Goal: Information Seeking & Learning: Learn about a topic

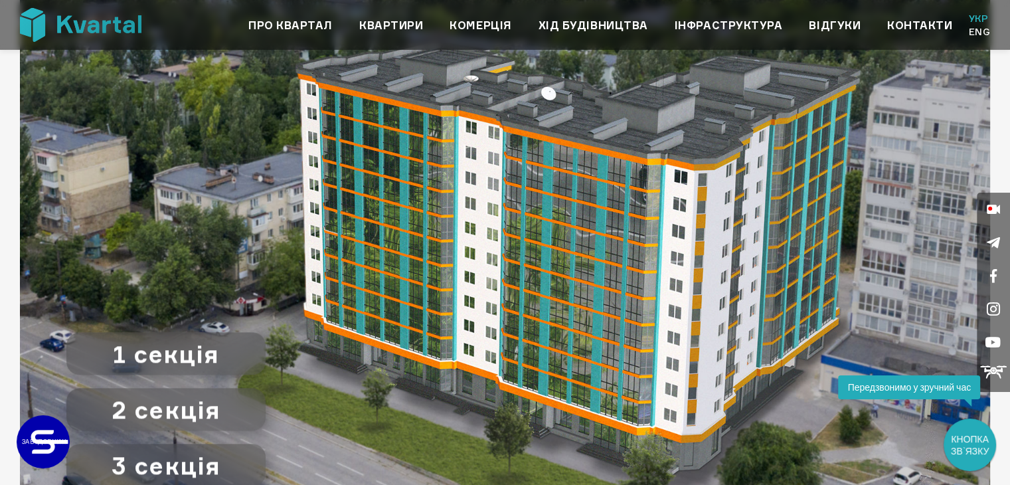
scroll to position [1328, 0]
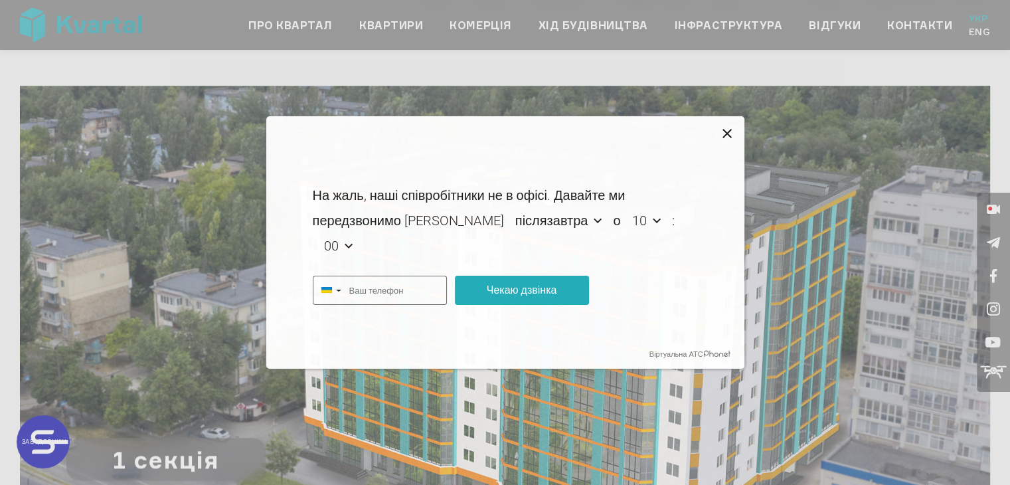
click at [725, 128] on icon at bounding box center [728, 134] width 16 height 16
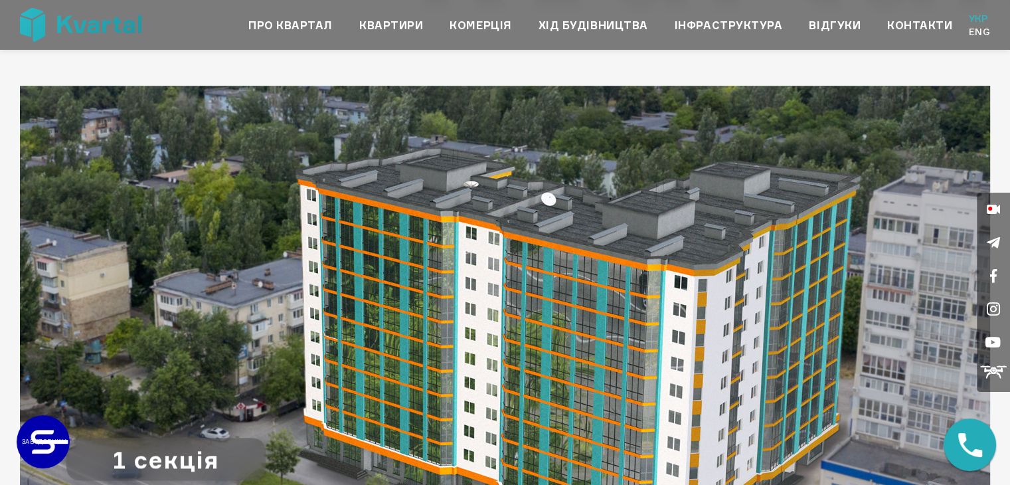
type input "+380"
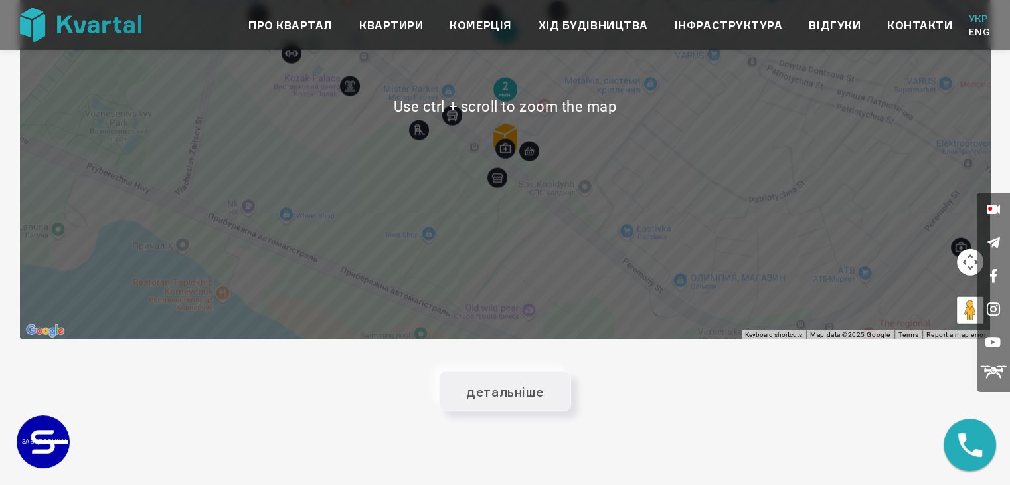
scroll to position [2921, 0]
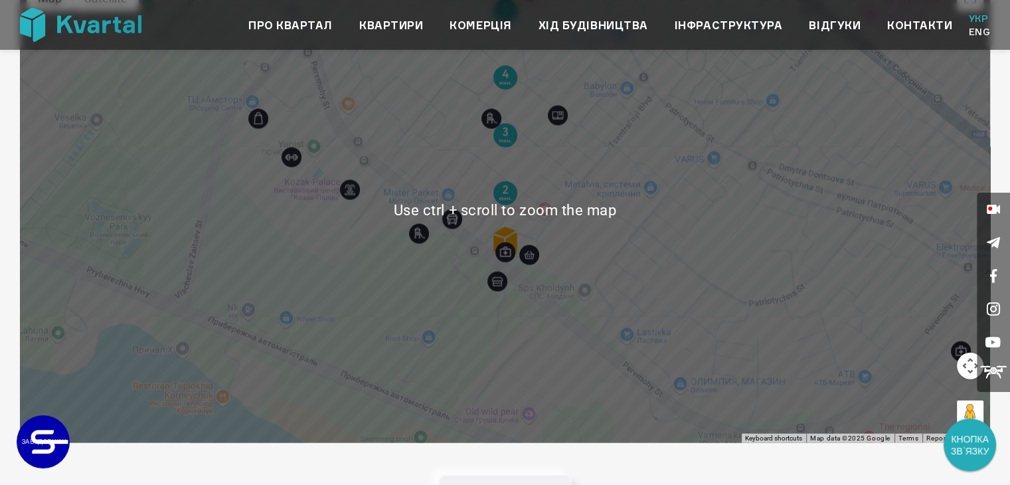
click at [509, 232] on span "після­завтра після­завтра у вівто­рок в сере­ду" at bounding box center [558, 220] width 103 height 25
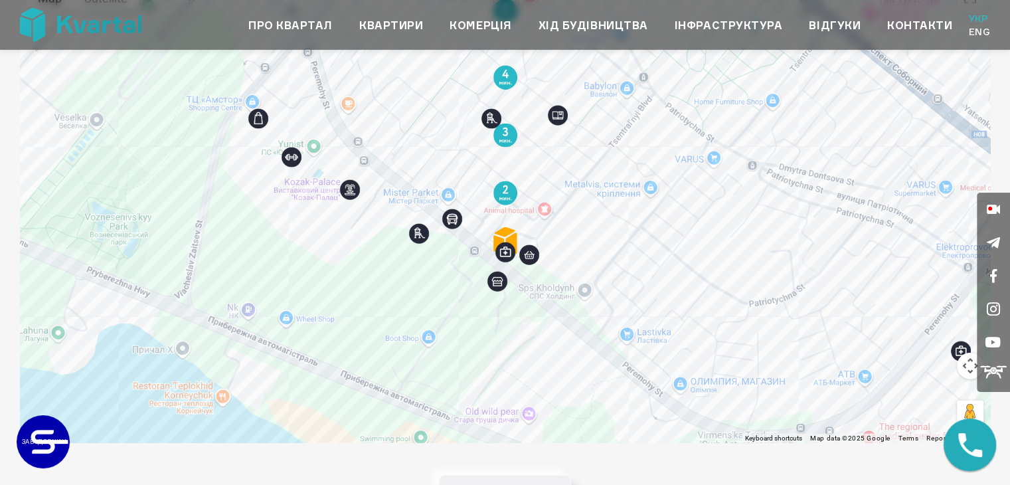
click at [507, 238] on li "після­завтра" at bounding box center [547, 243] width 80 height 20
click at [621, 252] on div "На жаль, наші співробітники не в офісі. Давайте ми передзвонимо Вам після­завтр…" at bounding box center [505, 210] width 385 height 189
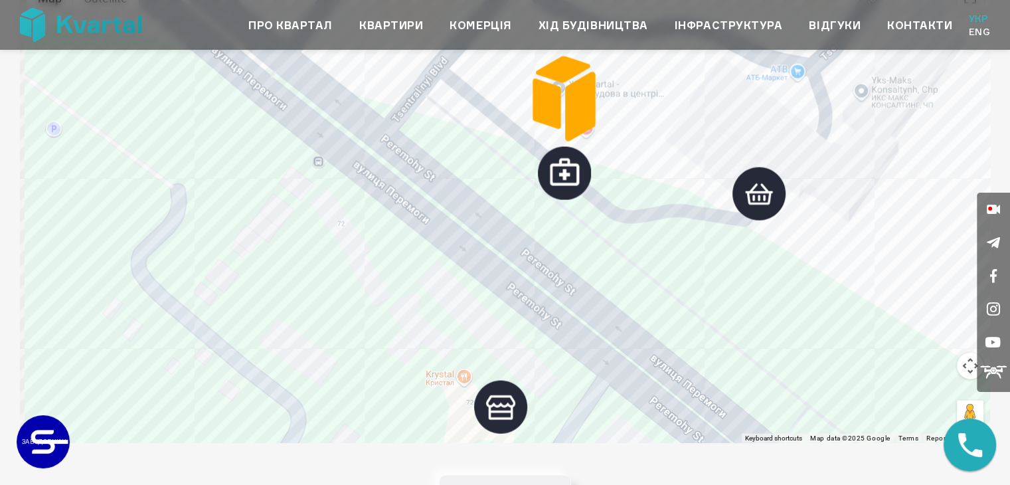
drag, startPoint x: 632, startPoint y: 270, endPoint x: 698, endPoint y: 83, distance: 198.0
click at [698, 83] on div at bounding box center [505, 210] width 970 height 465
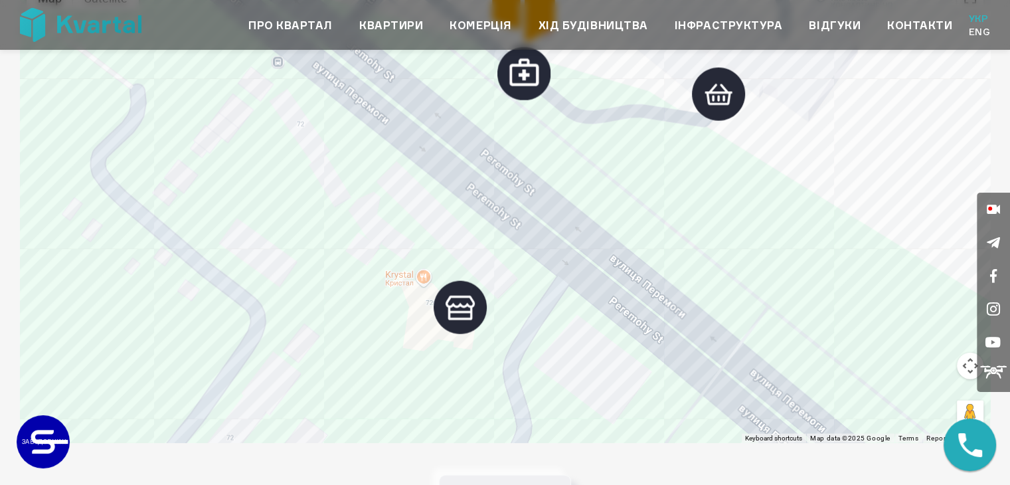
drag, startPoint x: 663, startPoint y: 269, endPoint x: 623, endPoint y: 168, distance: 108.7
click at [623, 168] on div at bounding box center [505, 210] width 970 height 465
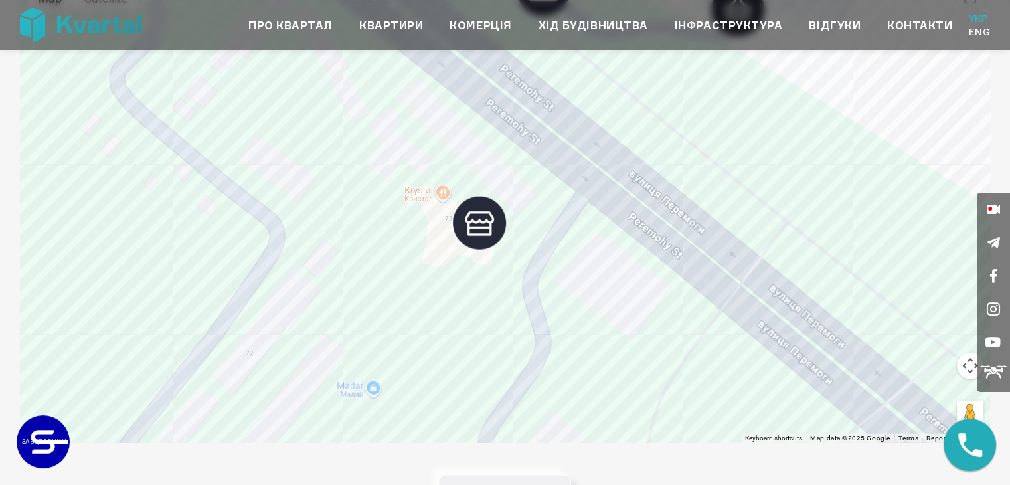
drag, startPoint x: 536, startPoint y: 221, endPoint x: 536, endPoint y: 207, distance: 13.9
click at [536, 207] on div at bounding box center [505, 210] width 970 height 465
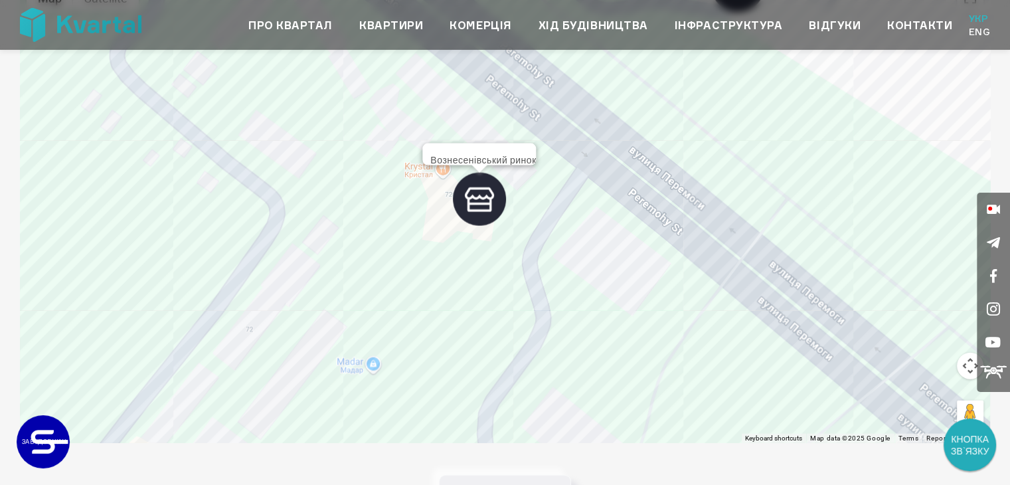
click at [480, 202] on img at bounding box center [479, 199] width 53 height 53
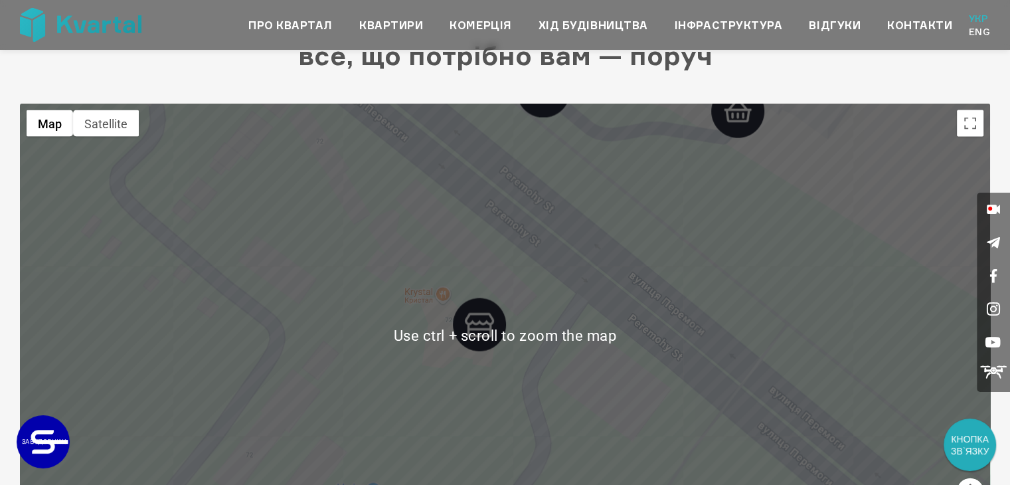
scroll to position [2788, 0]
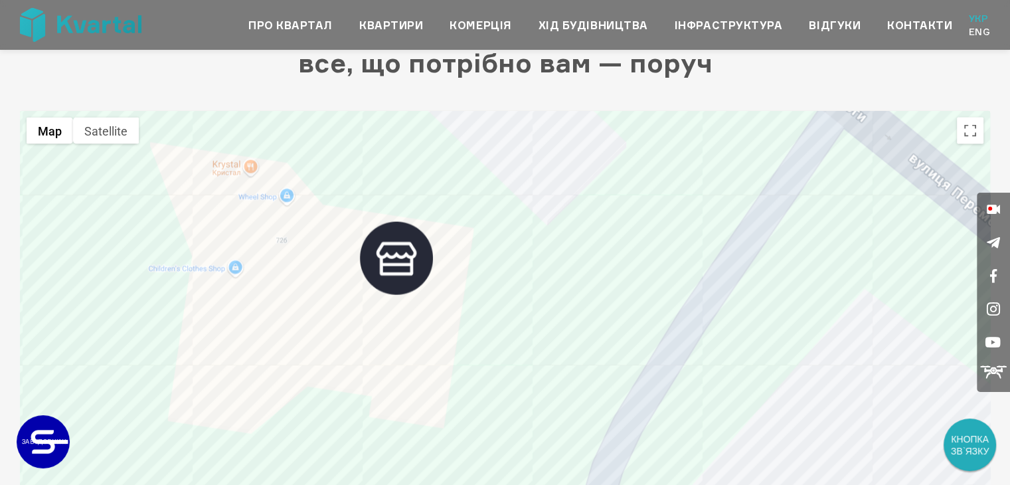
drag, startPoint x: 536, startPoint y: 337, endPoint x: 433, endPoint y: 293, distance: 112.7
click at [433, 293] on div at bounding box center [505, 343] width 970 height 465
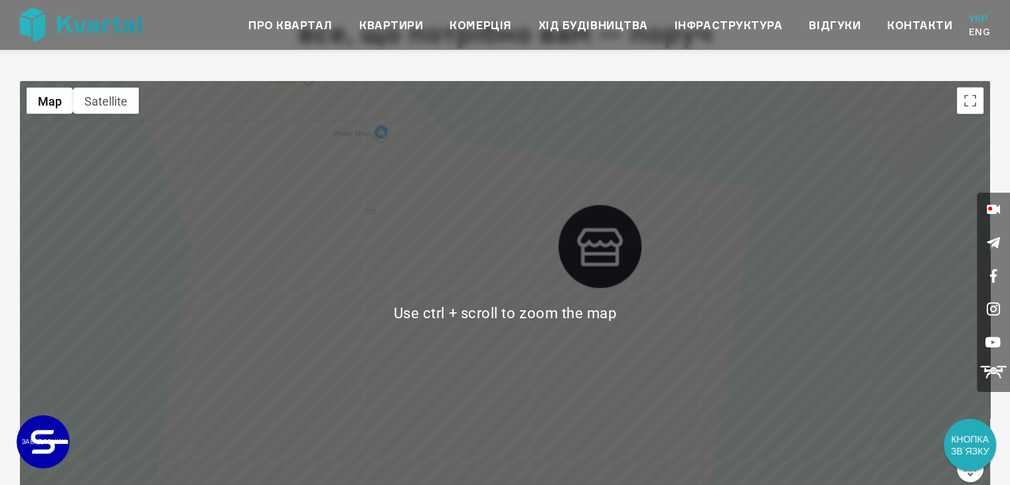
scroll to position [2855, 0]
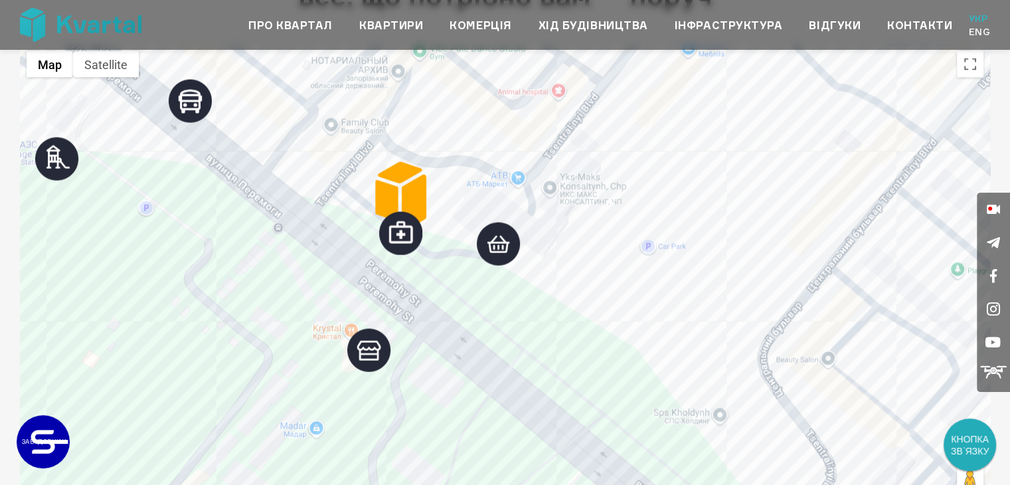
drag, startPoint x: 578, startPoint y: 173, endPoint x: 520, endPoint y: 291, distance: 131.5
click at [522, 297] on div at bounding box center [505, 276] width 970 height 465
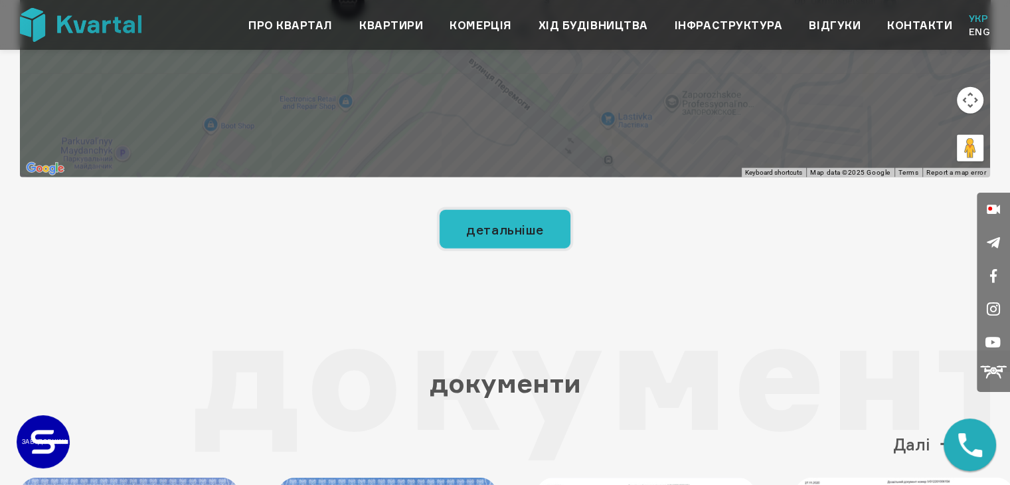
click at [503, 234] on button "детальніше" at bounding box center [505, 229] width 132 height 40
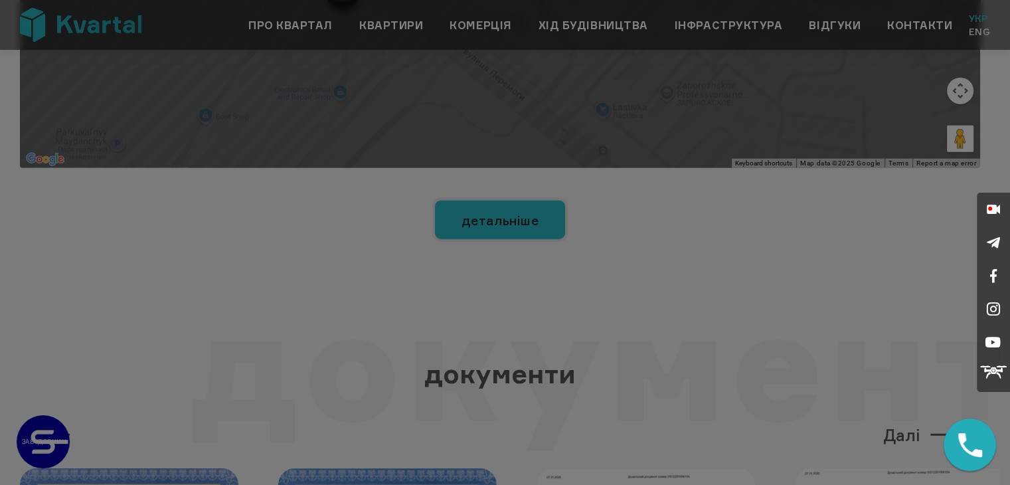
scroll to position [3195, 0]
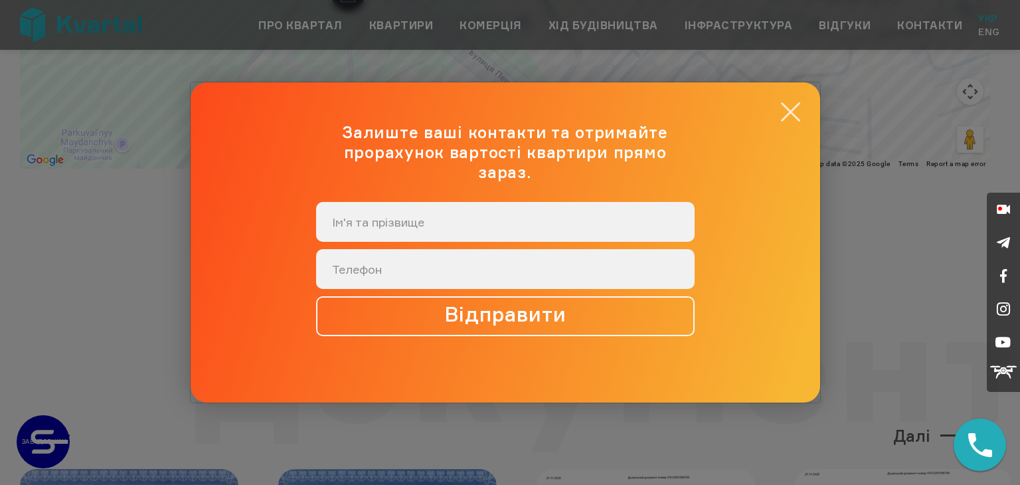
click at [791, 119] on button "×" at bounding box center [790, 112] width 26 height 26
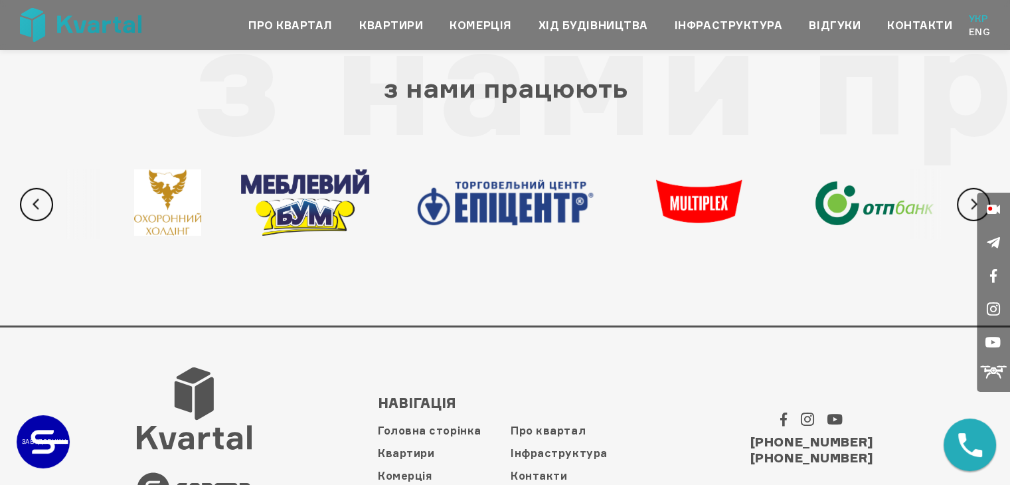
scroll to position [4212, 0]
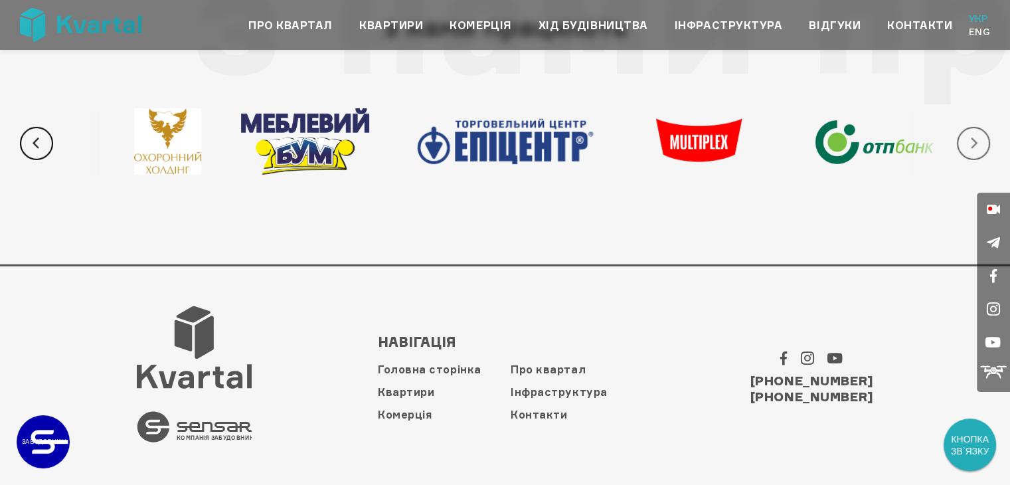
click at [972, 141] on button "Next" at bounding box center [973, 143] width 33 height 33
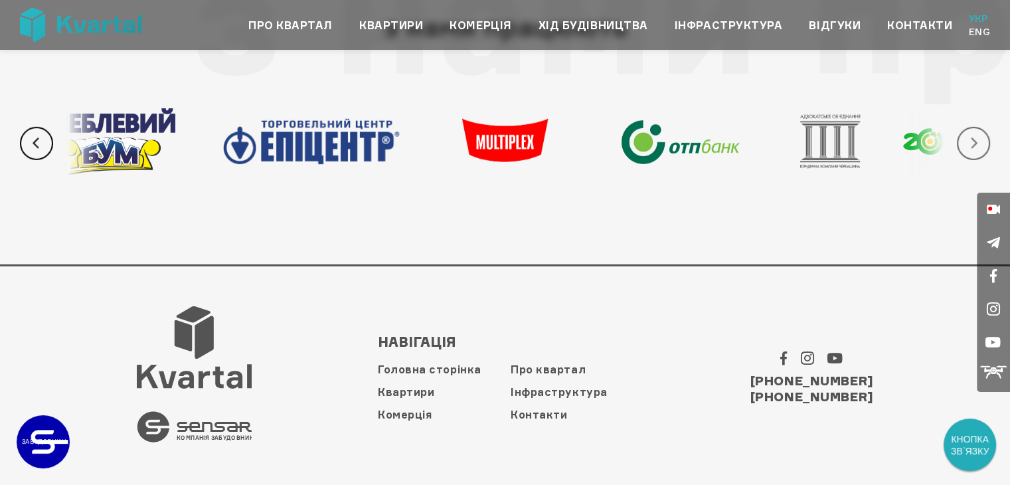
click at [972, 141] on button "Next" at bounding box center [973, 143] width 33 height 33
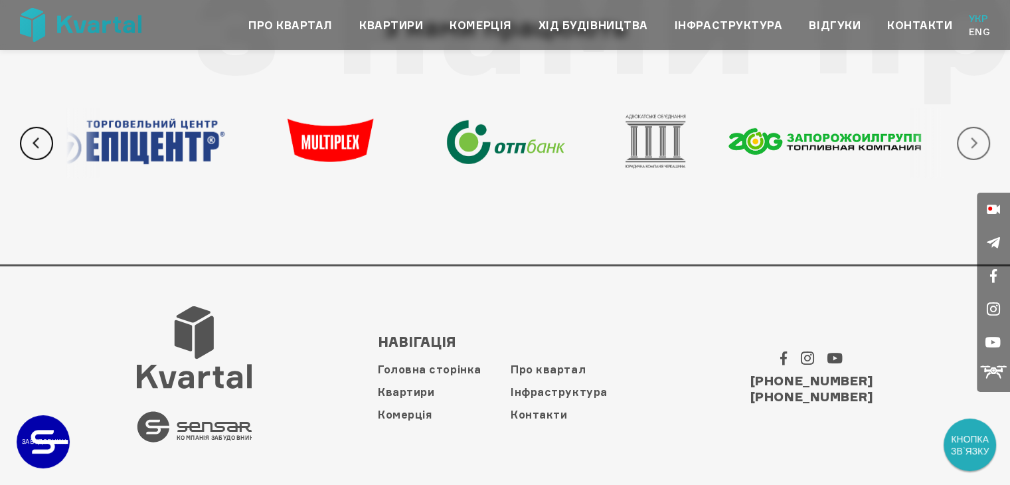
click at [972, 141] on button "Next" at bounding box center [973, 143] width 33 height 33
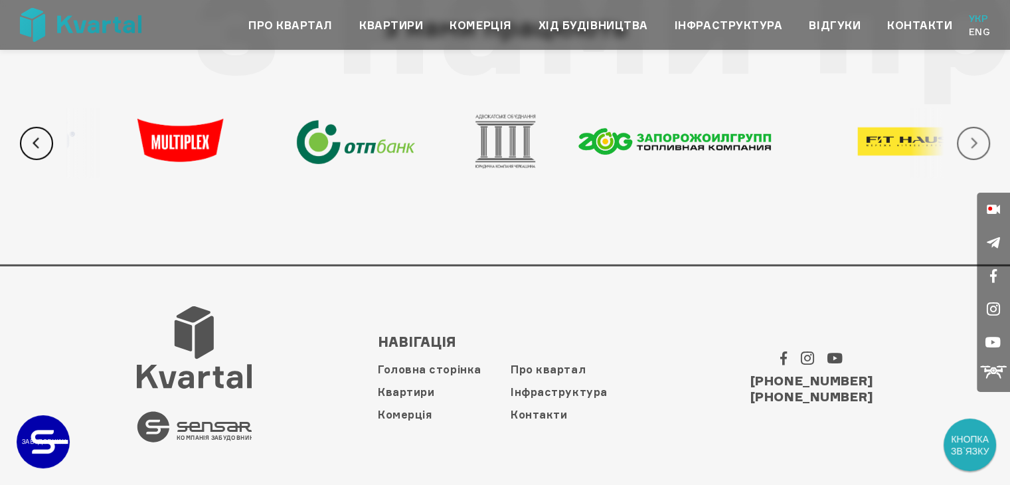
click at [972, 141] on button "Next" at bounding box center [973, 143] width 33 height 33
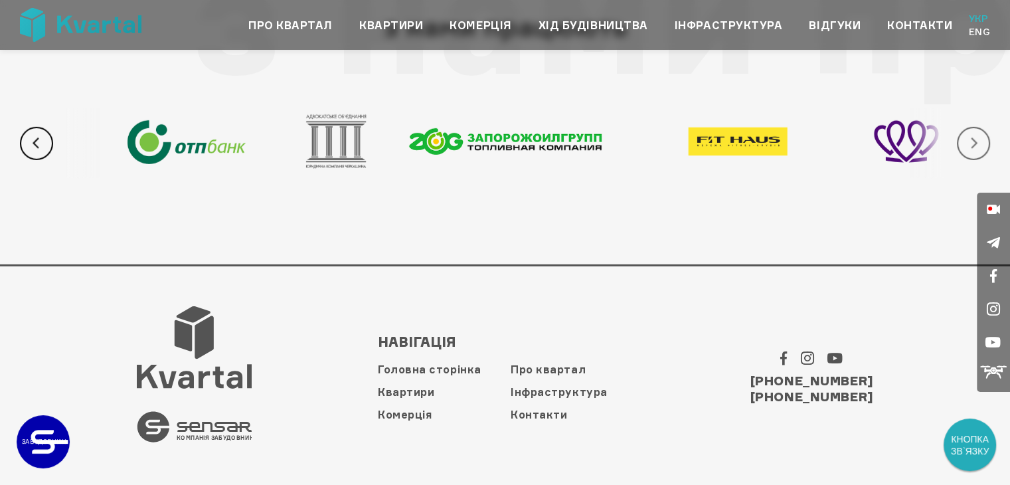
click at [972, 141] on button "Next" at bounding box center [973, 143] width 33 height 33
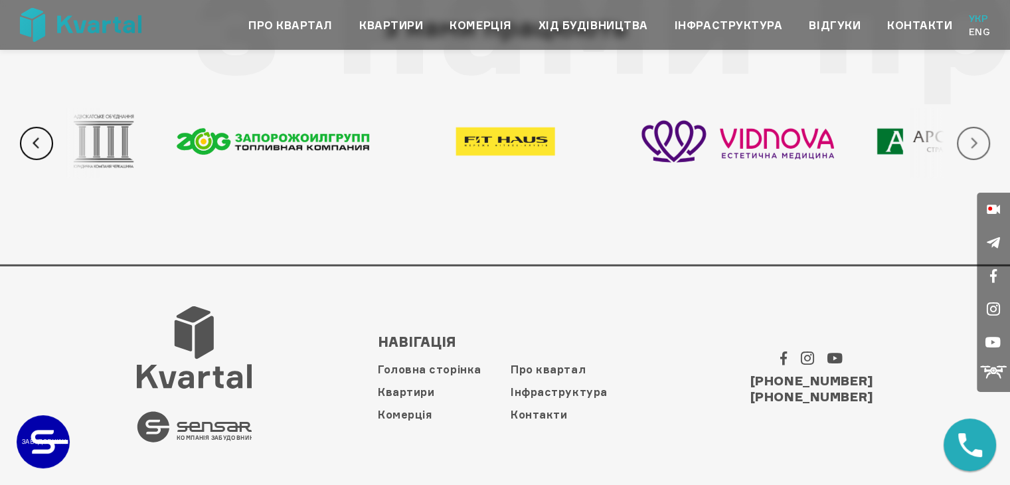
click at [972, 141] on button "Next" at bounding box center [973, 143] width 33 height 33
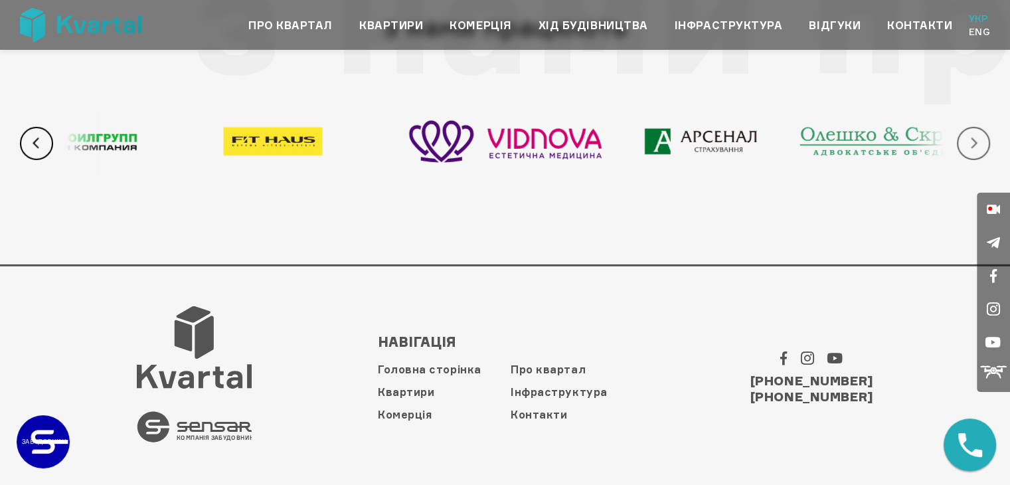
click at [972, 141] on button "Next" at bounding box center [973, 143] width 33 height 33
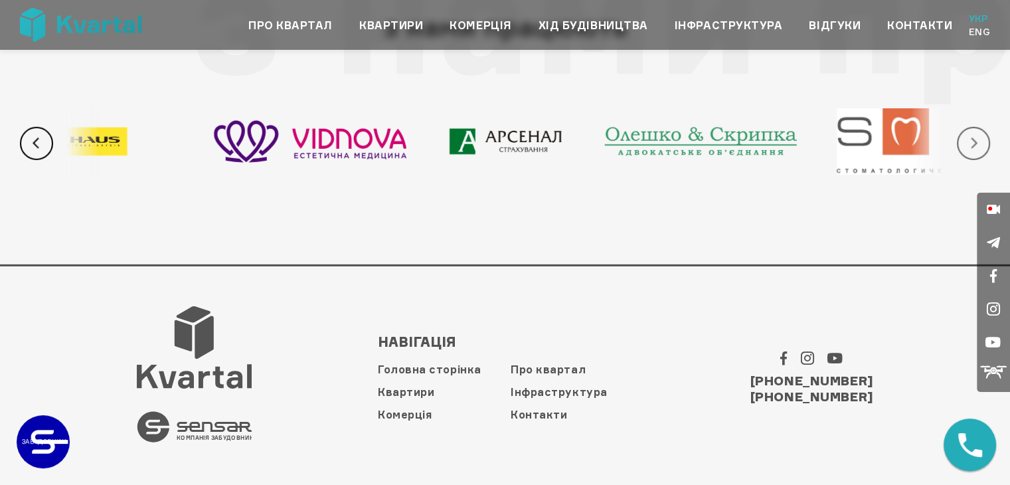
click at [972, 141] on button "Next" at bounding box center [973, 143] width 33 height 33
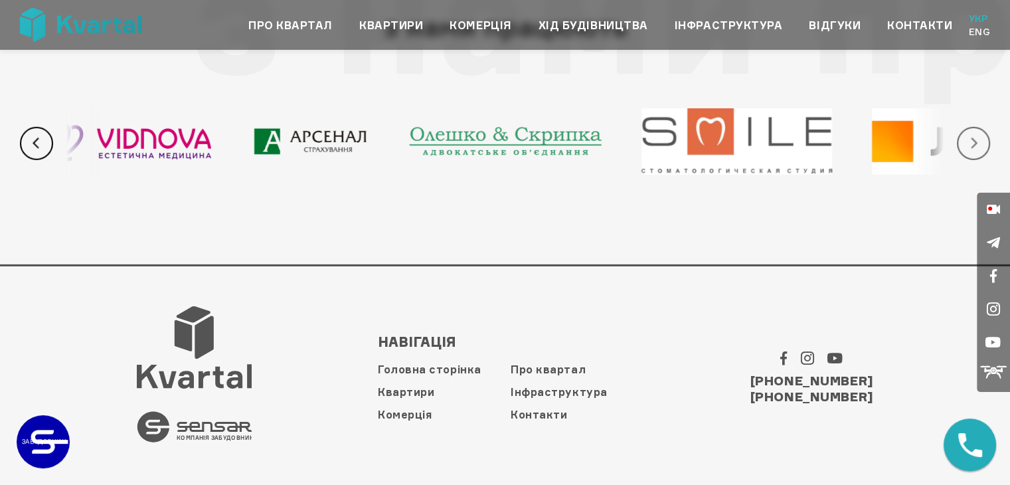
click at [972, 141] on button "Next" at bounding box center [973, 143] width 33 height 33
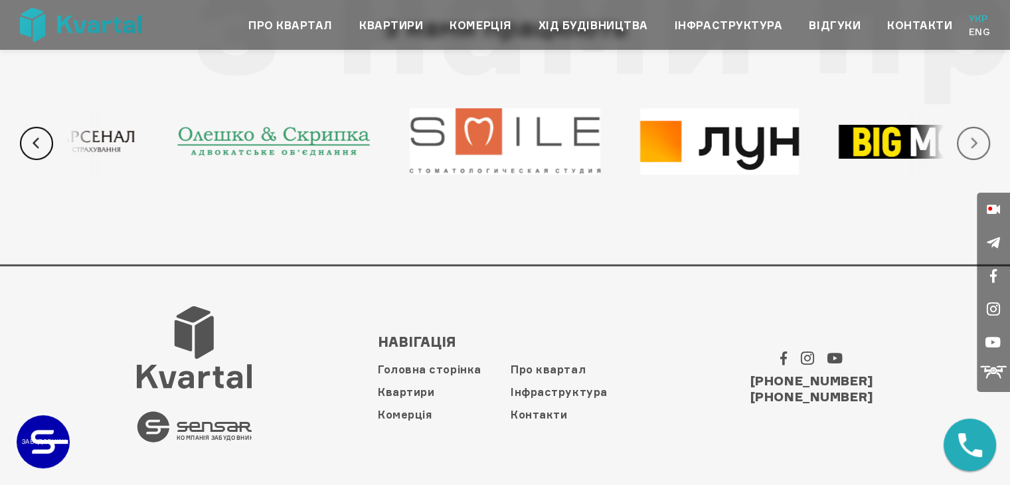
click at [972, 141] on button "Next" at bounding box center [973, 143] width 33 height 33
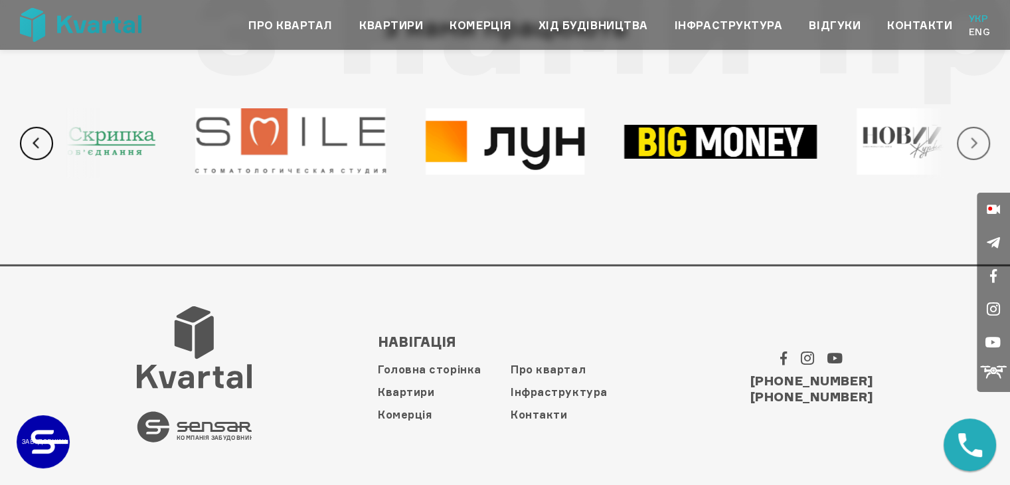
click at [972, 141] on button "Next" at bounding box center [973, 143] width 33 height 33
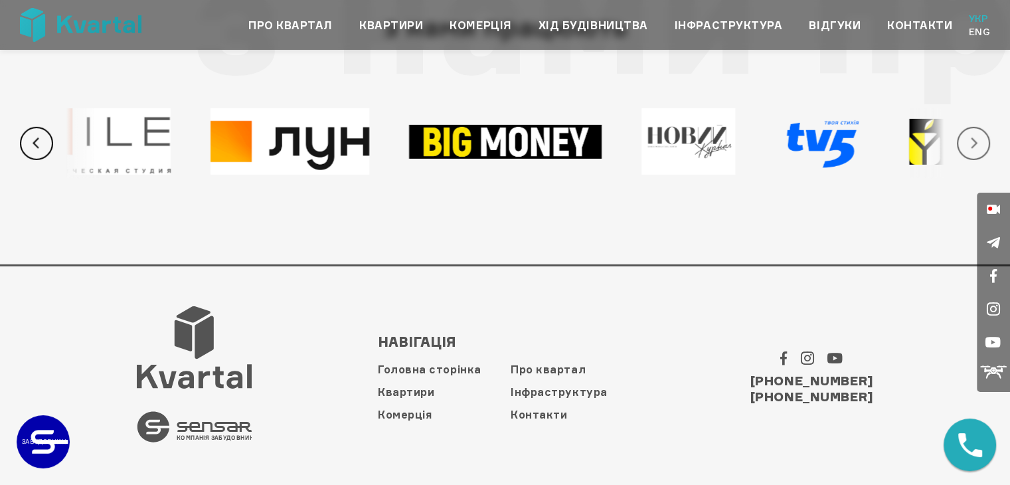
click at [972, 141] on button "Next" at bounding box center [973, 143] width 33 height 33
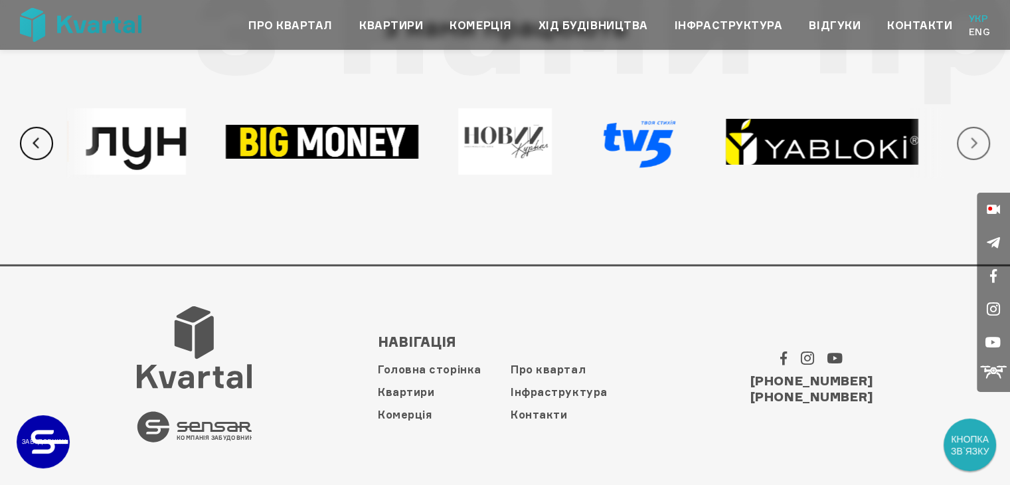
click at [972, 141] on button "Next" at bounding box center [973, 143] width 33 height 33
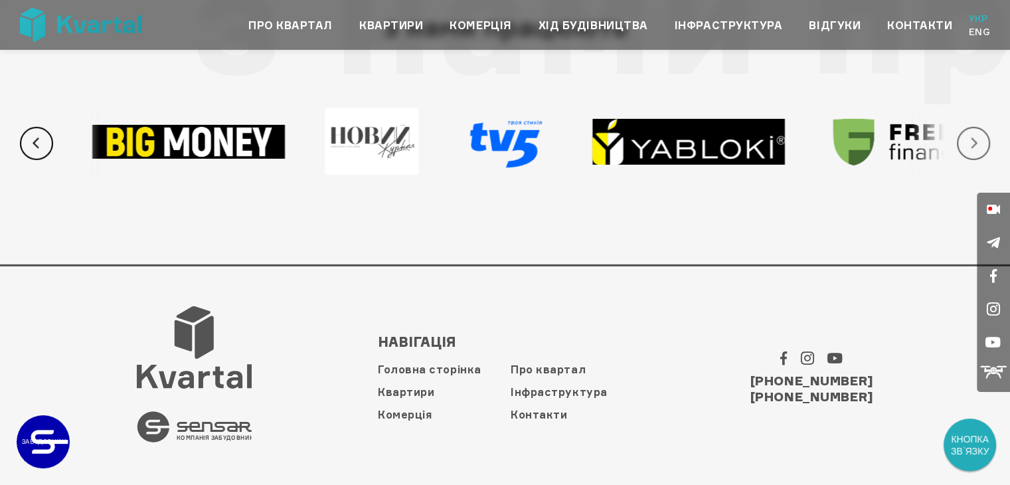
click at [972, 141] on button "Next" at bounding box center [973, 143] width 33 height 33
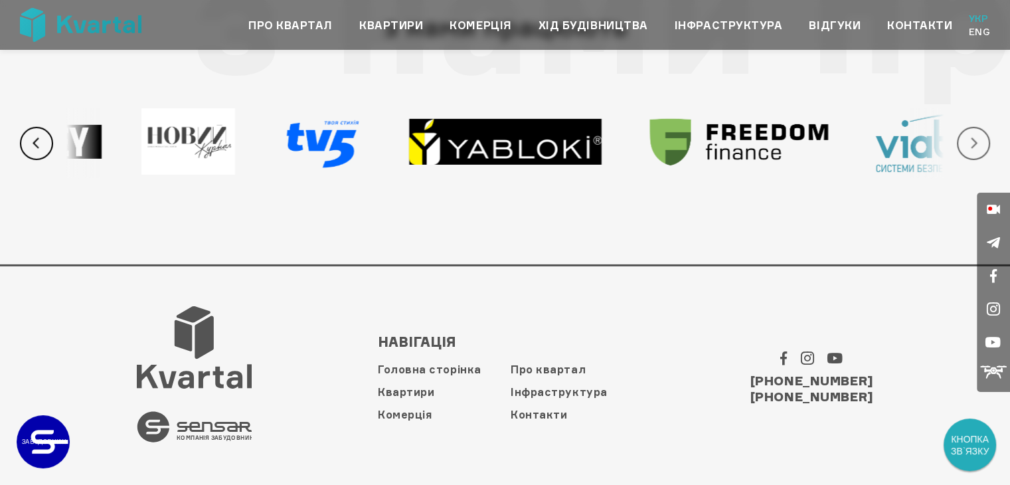
click at [972, 141] on button "Next" at bounding box center [973, 143] width 33 height 33
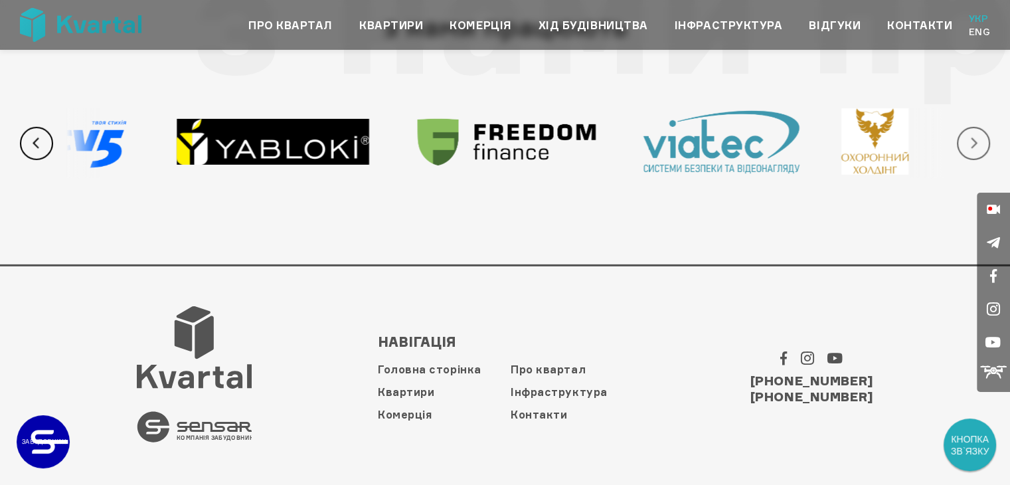
click at [972, 141] on button "Next" at bounding box center [973, 143] width 33 height 33
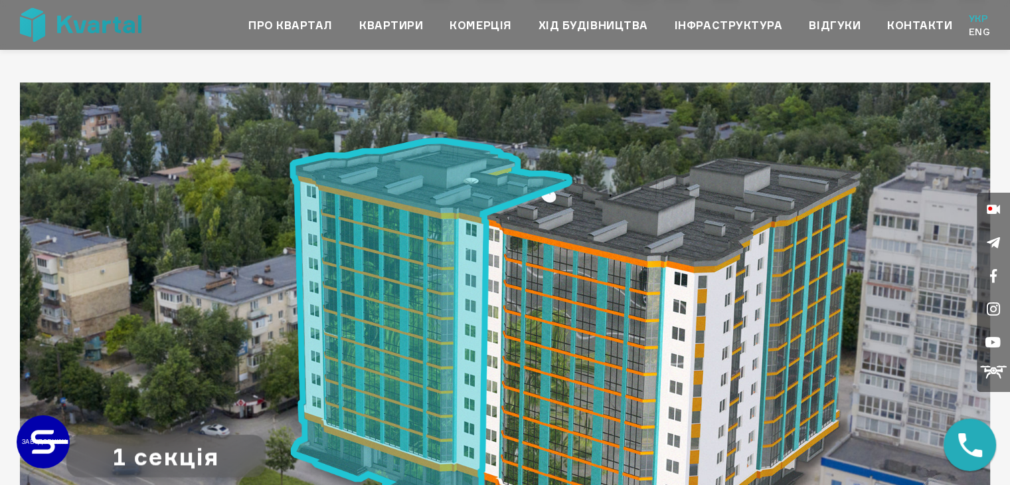
scroll to position [1291, 0]
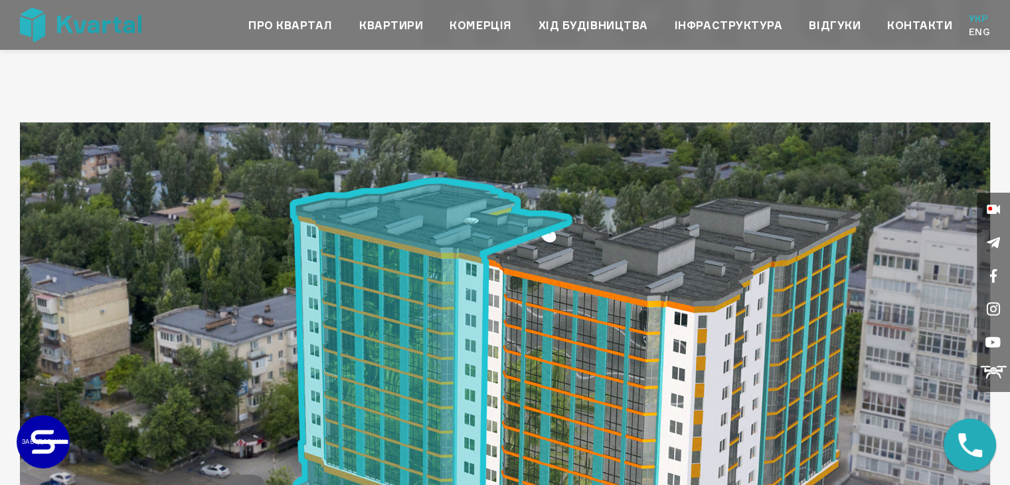
click at [445, 289] on image at bounding box center [430, 366] width 283 height 379
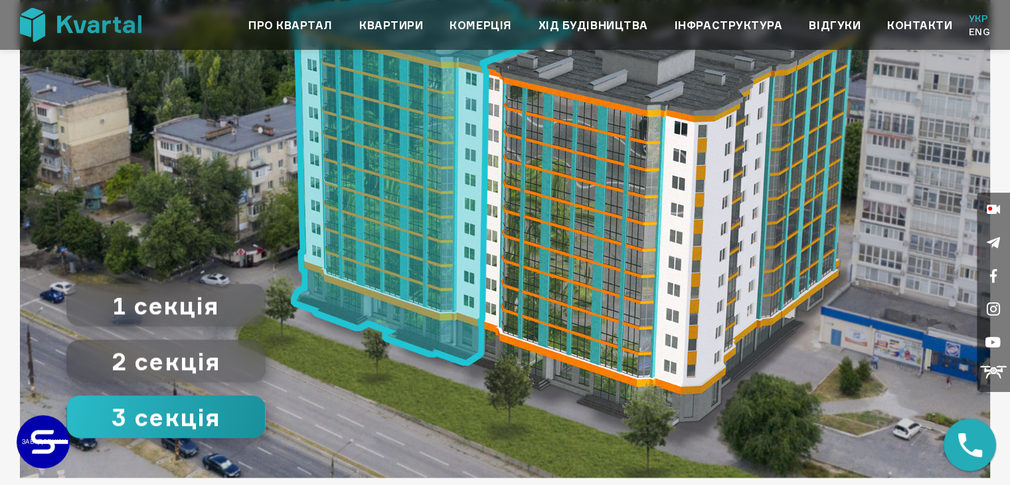
scroll to position [1490, 0]
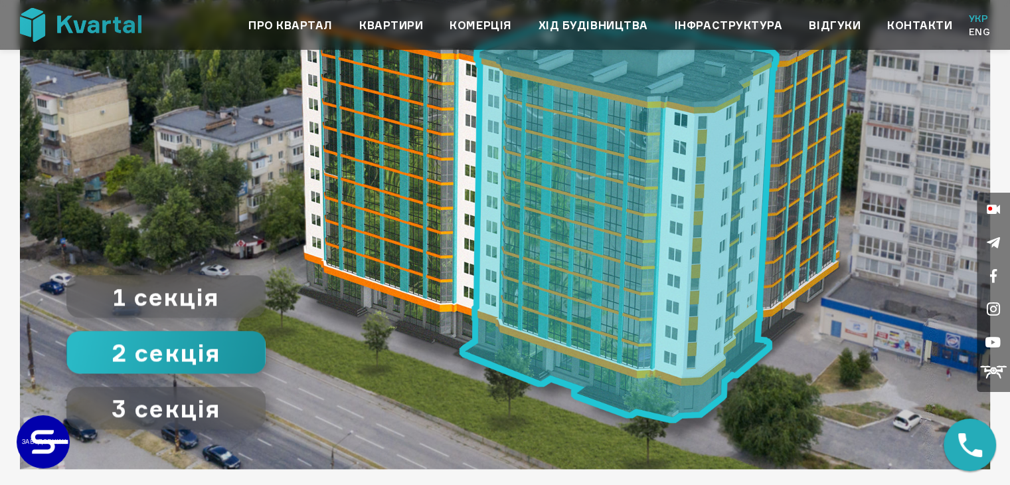
click at [627, 267] on image at bounding box center [619, 219] width 320 height 408
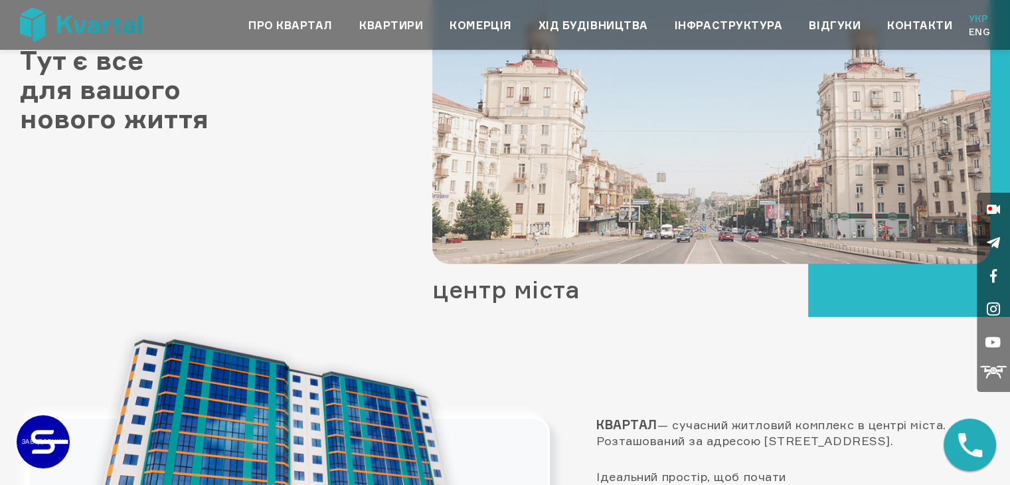
scroll to position [826, 0]
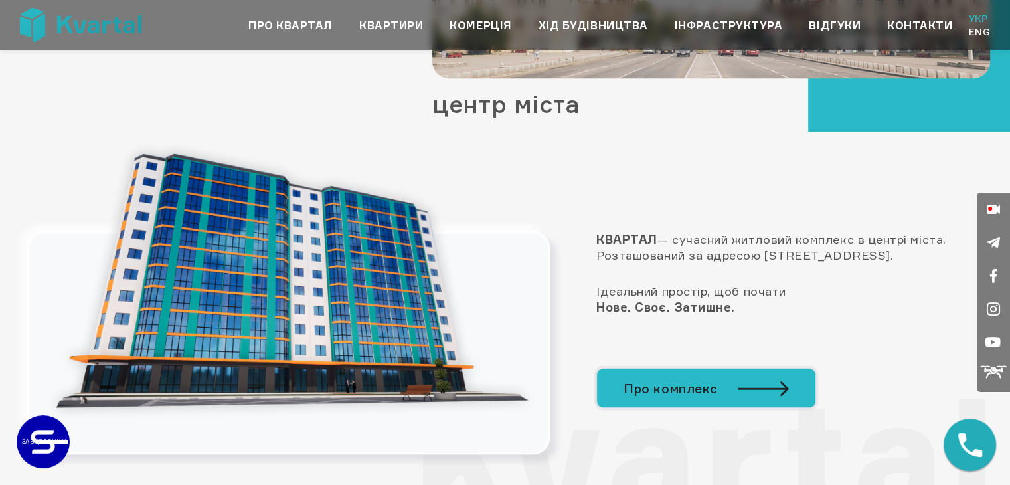
click at [740, 392] on icon at bounding box center [763, 388] width 51 height 16
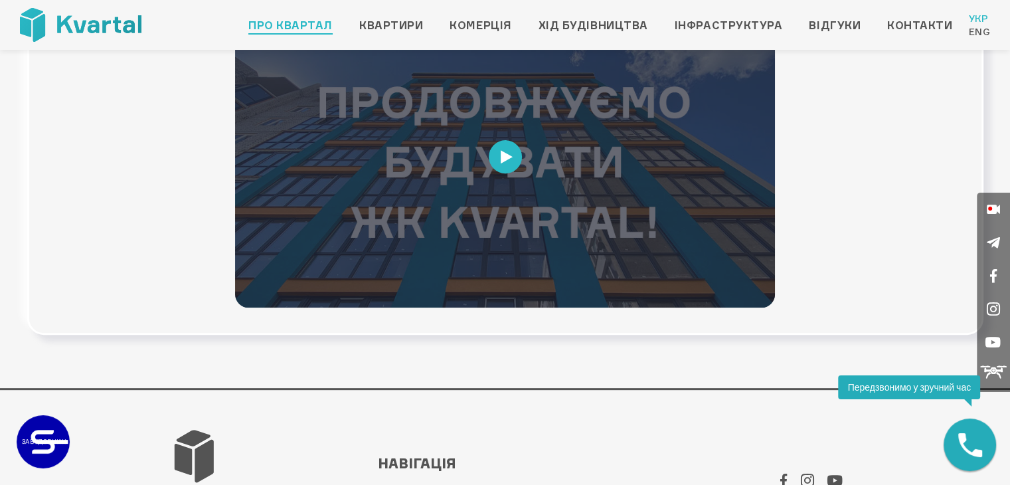
scroll to position [531, 0]
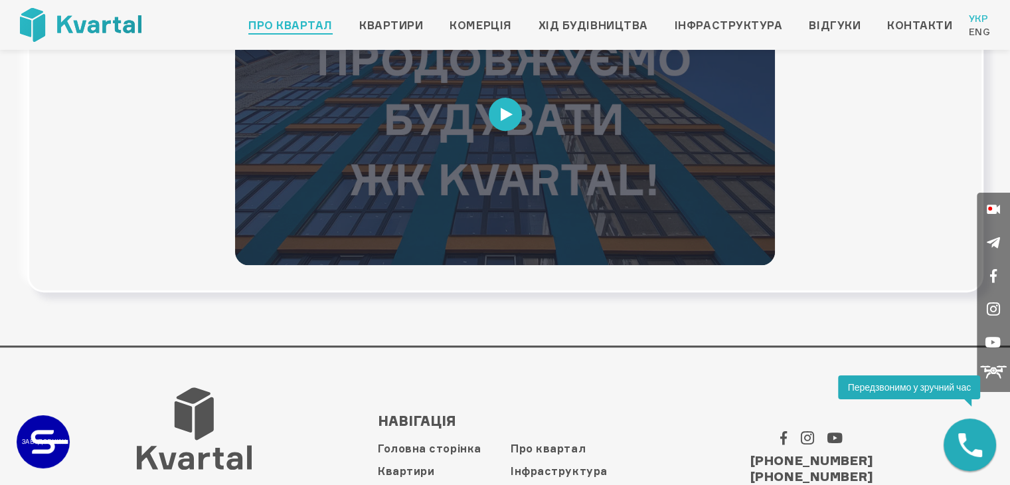
click at [501, 108] on icon at bounding box center [507, 114] width 12 height 13
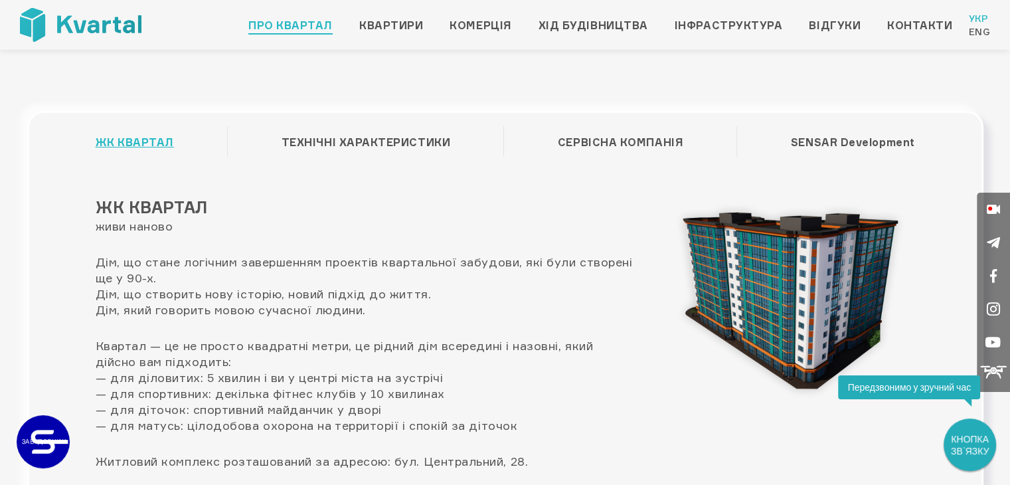
scroll to position [0, 0]
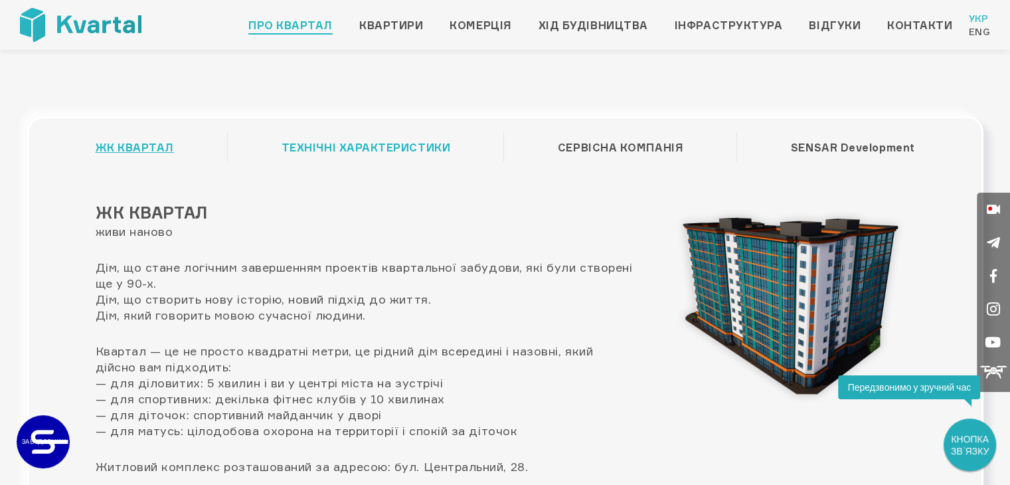
click at [351, 145] on link "ТЕХНІЧНІ ХАРАКТЕРИСТИКИ" at bounding box center [365, 147] width 169 height 25
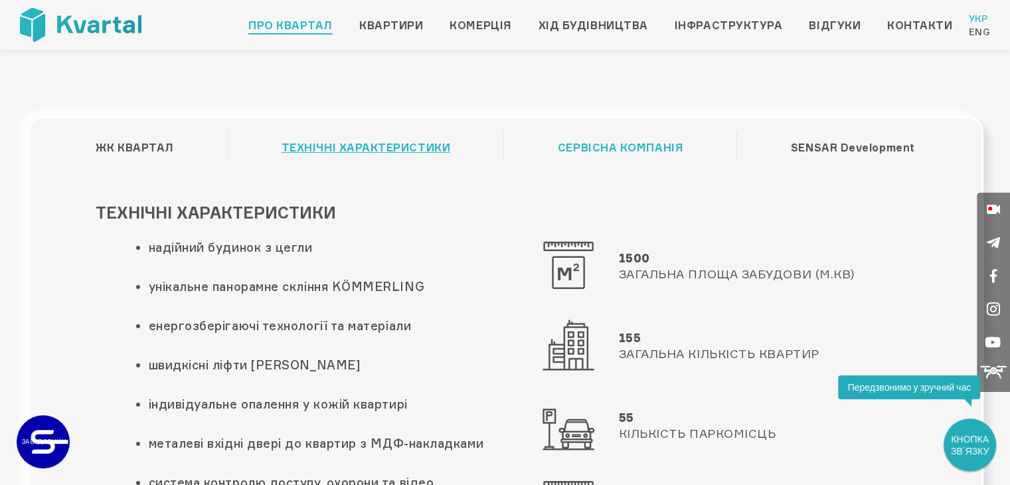
click at [591, 151] on link "СЕРВІСНА КОМПАНІЯ" at bounding box center [620, 147] width 125 height 25
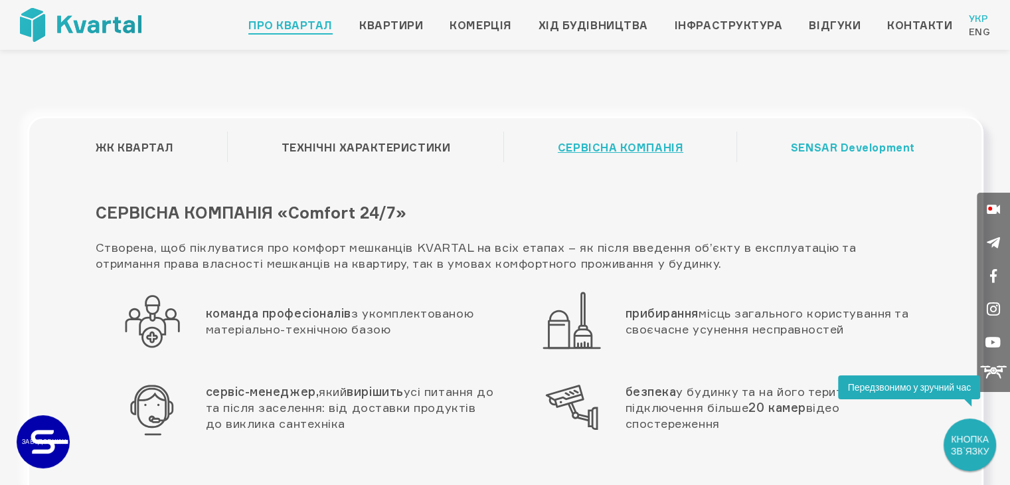
click at [810, 141] on link "SENSAR Development" at bounding box center [853, 147] width 124 height 25
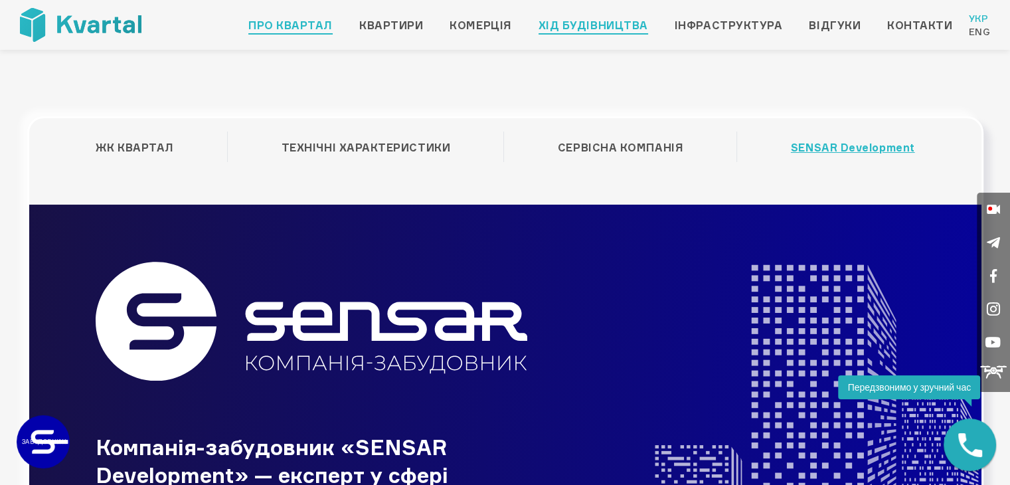
click at [637, 24] on link "Хід будівництва" at bounding box center [593, 25] width 110 height 16
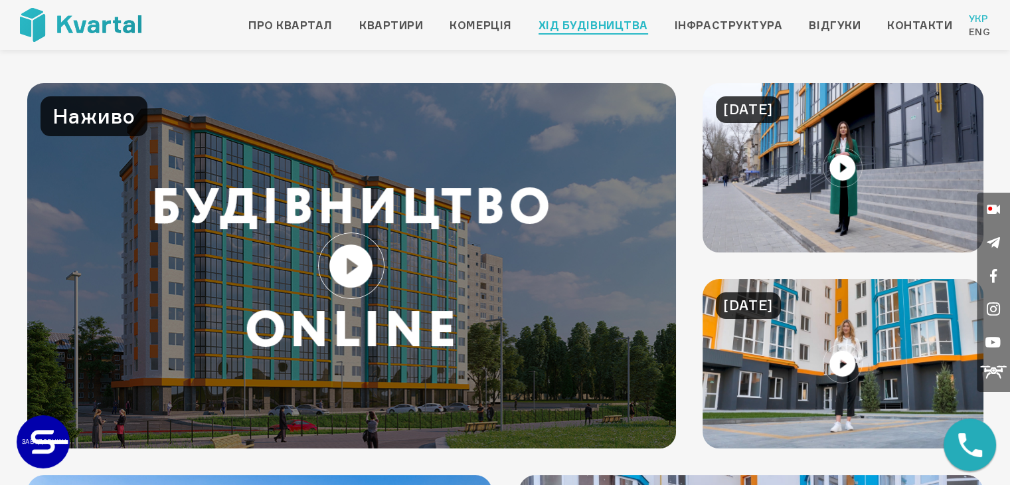
click at [338, 262] on link at bounding box center [351, 265] width 649 height 365
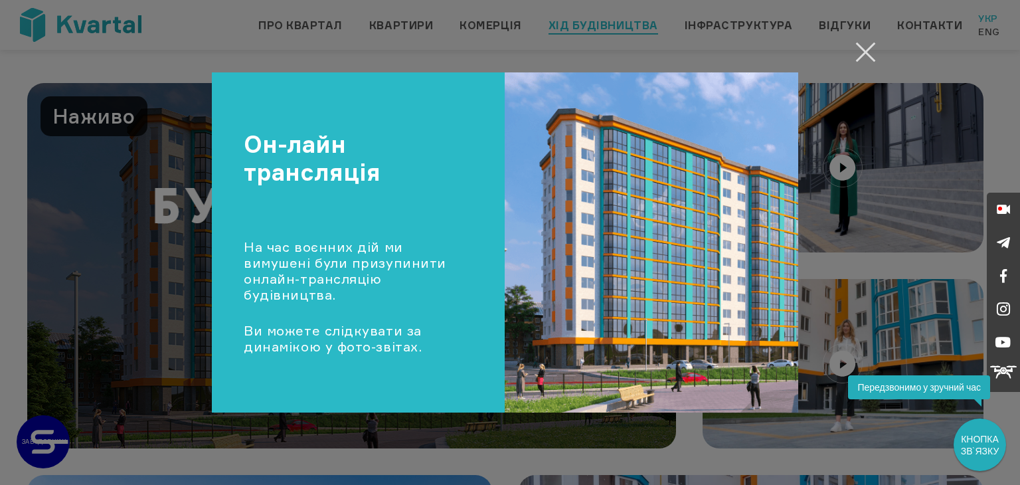
click at [861, 44] on button "Закрити" at bounding box center [865, 52] width 26 height 26
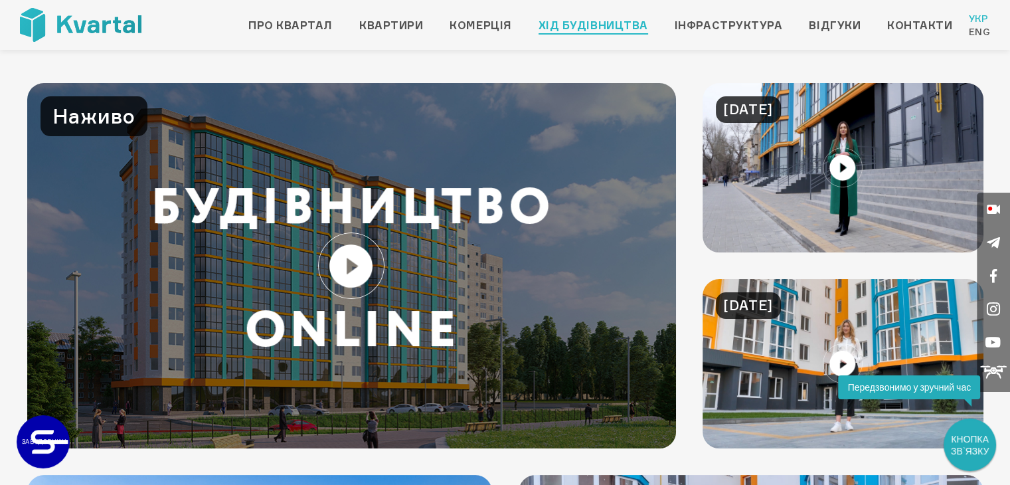
click at [826, 170] on link at bounding box center [842, 167] width 281 height 169
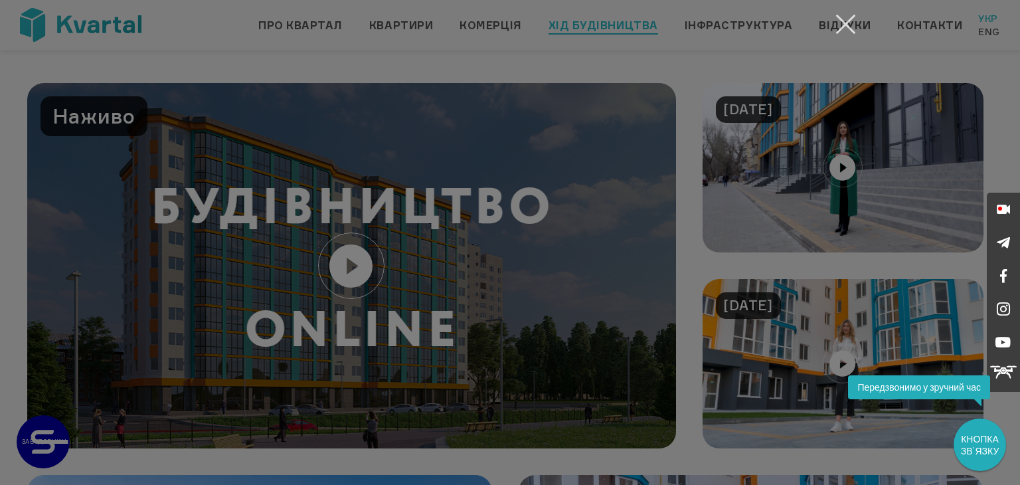
click at [834, 18] on button "Закрити" at bounding box center [845, 24] width 26 height 26
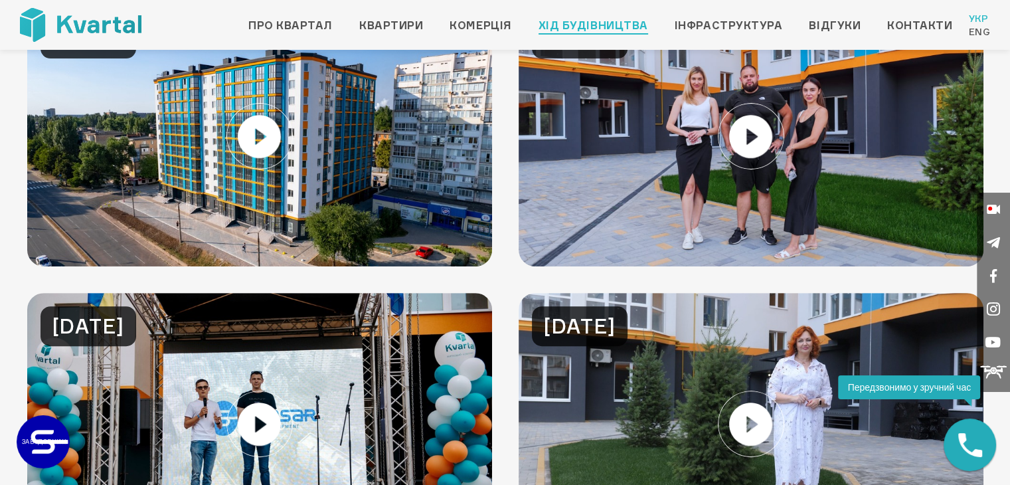
scroll to position [465, 0]
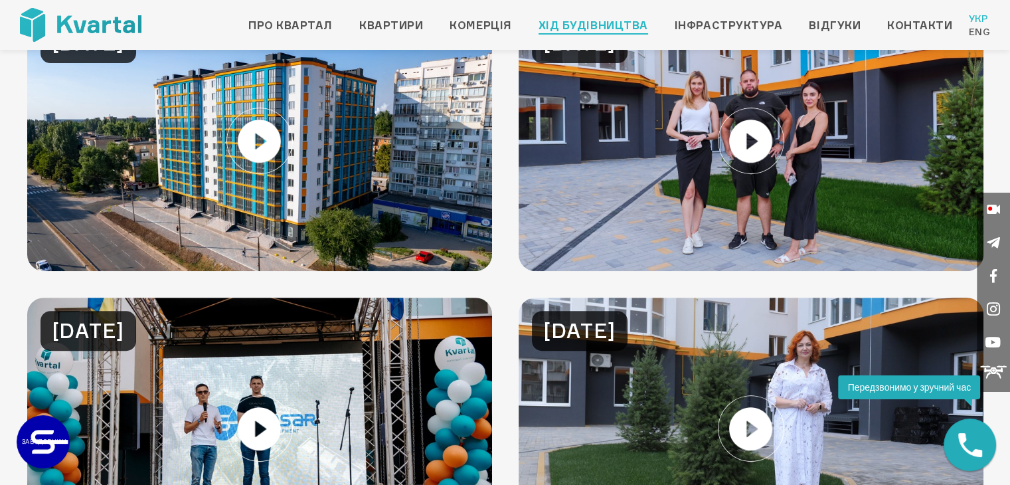
click at [268, 141] on link at bounding box center [259, 141] width 465 height 262
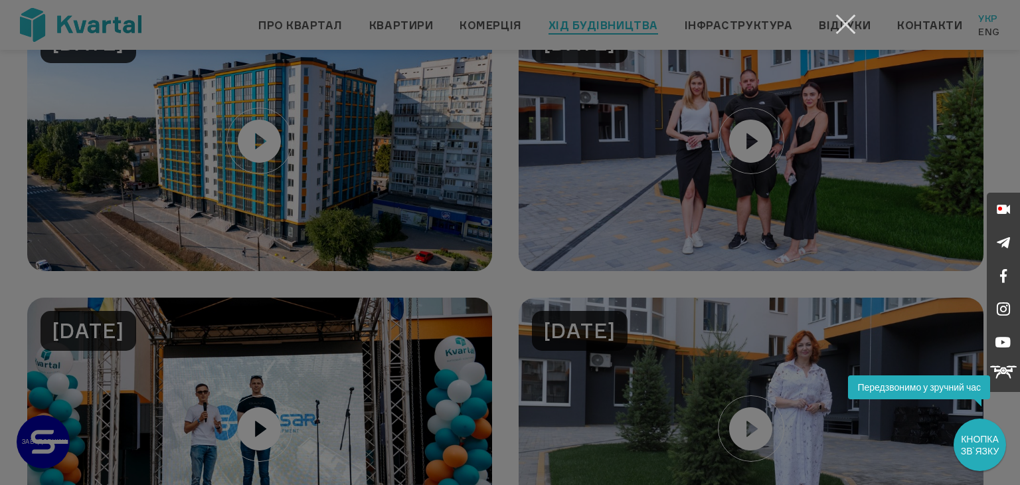
click at [838, 24] on button "Закрити" at bounding box center [845, 24] width 26 height 26
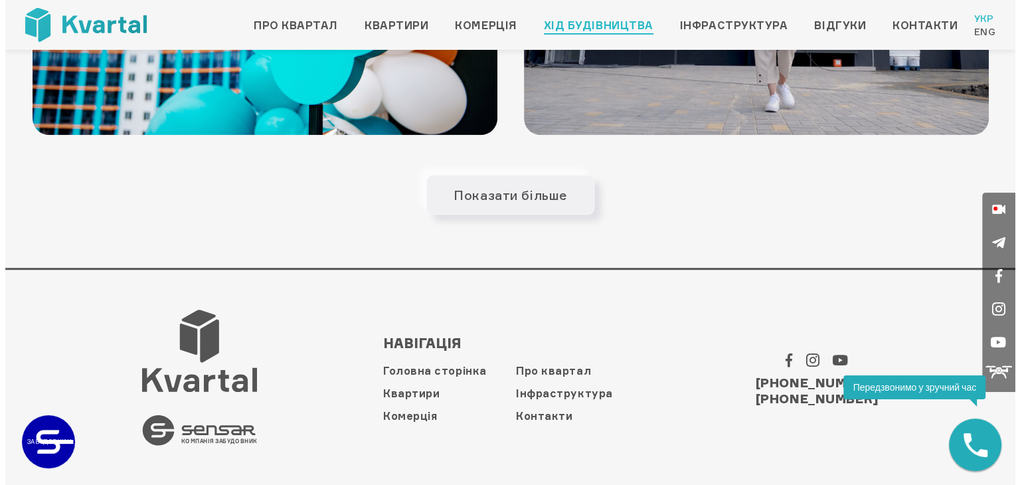
scroll to position [978, 0]
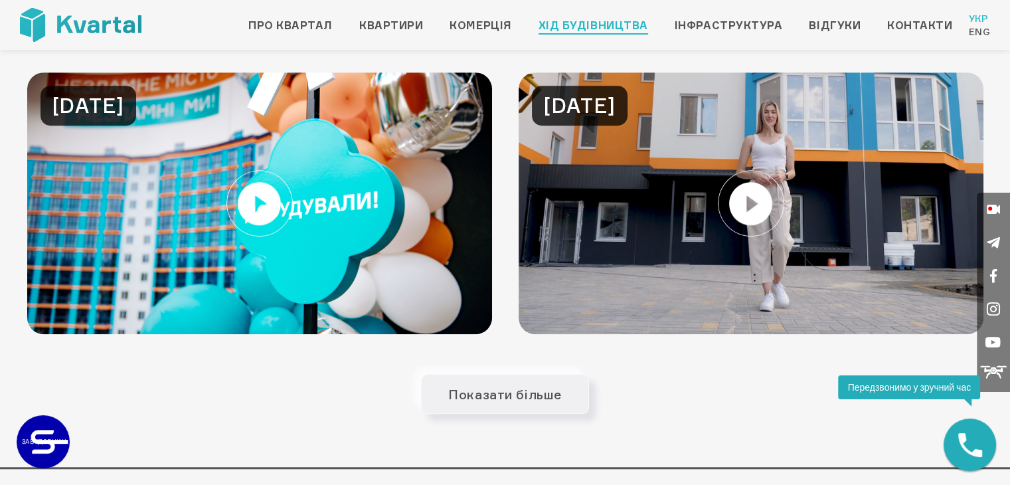
click at [255, 198] on link at bounding box center [259, 203] width 465 height 262
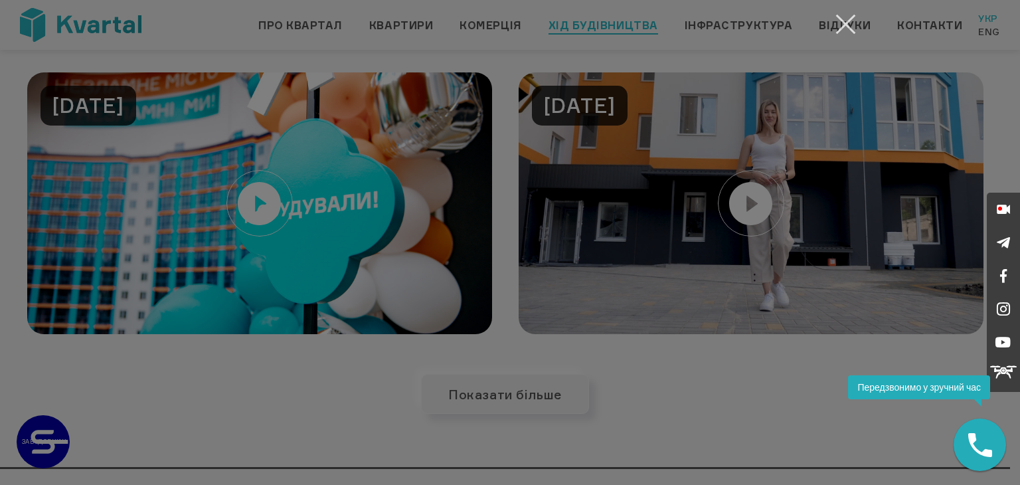
click at [839, 15] on button "Закрити" at bounding box center [845, 24] width 26 height 26
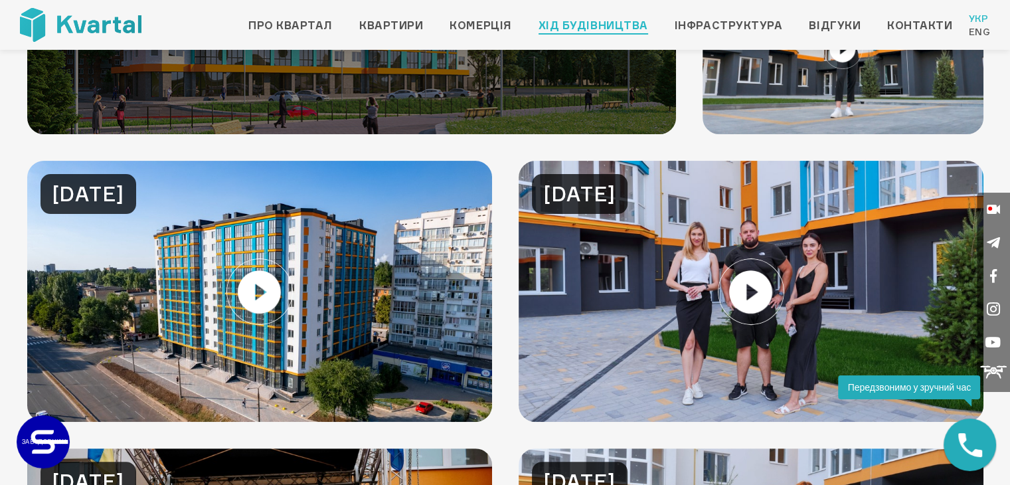
scroll to position [0, 0]
